Goal: Book appointment/travel/reservation

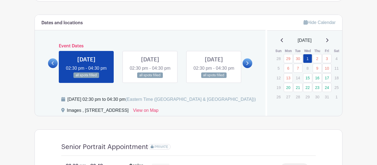
scroll to position [287, 0]
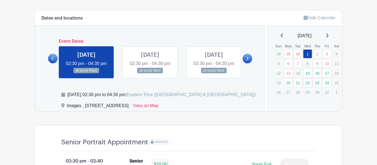
click at [248, 62] on link at bounding box center [247, 59] width 10 height 10
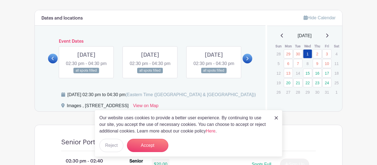
click at [241, 63] on div "[DATE] 02:30 pm - 04:30 pm all spots filled" at bounding box center [213, 62] width 55 height 32
click at [246, 61] on icon at bounding box center [247, 59] width 2 height 4
click at [244, 63] on link at bounding box center [247, 59] width 10 height 10
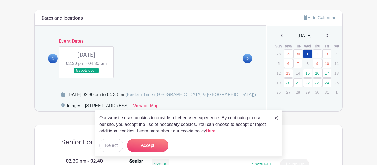
click at [53, 58] on icon at bounding box center [53, 59] width 2 height 4
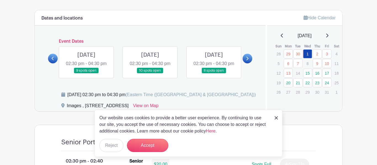
click at [53, 58] on link at bounding box center [53, 59] width 10 height 10
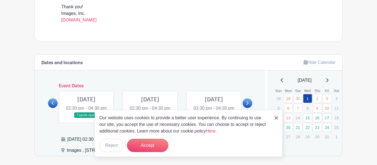
scroll to position [289, 0]
